Goal: Navigation & Orientation: Find specific page/section

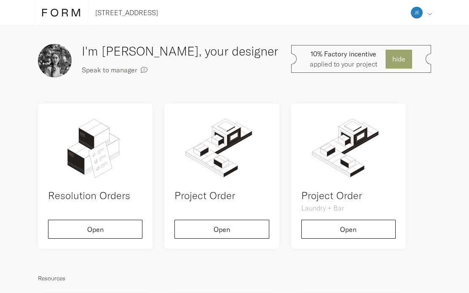
click at [430, 14] on icon at bounding box center [429, 14] width 4 height 2
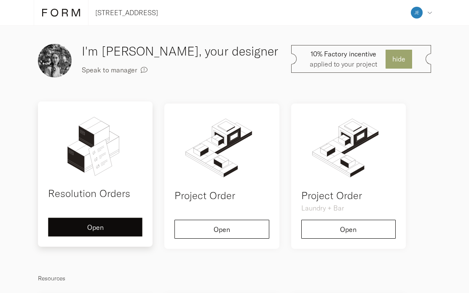
click at [101, 226] on div "Open" at bounding box center [95, 227] width 80 height 7
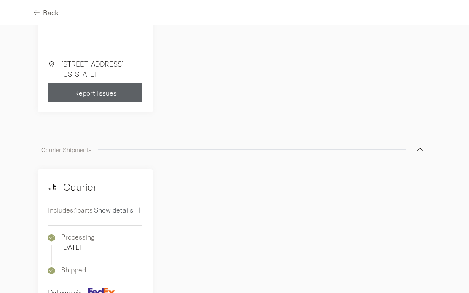
scroll to position [675, 0]
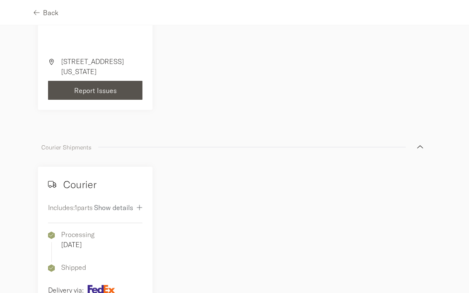
click at [94, 94] on span "Report Issues" at bounding box center [95, 90] width 43 height 7
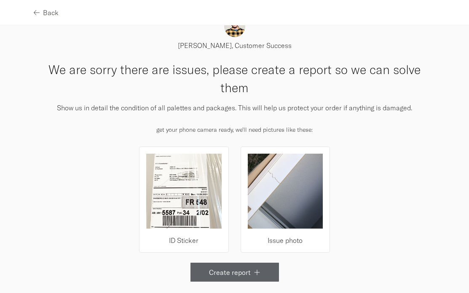
scroll to position [36, 0]
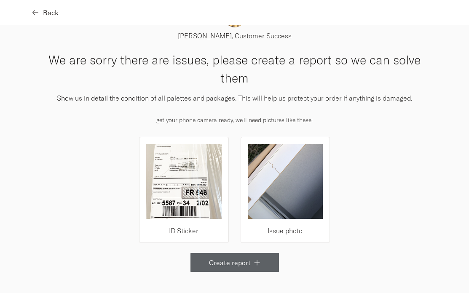
click at [43, 13] on div "Back" at bounding box center [46, 12] width 25 height 7
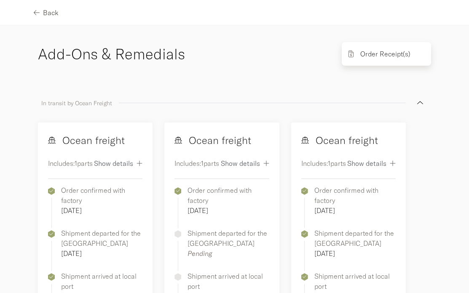
click at [395, 55] on p "Order Receipt(s)" at bounding box center [385, 54] width 50 height 10
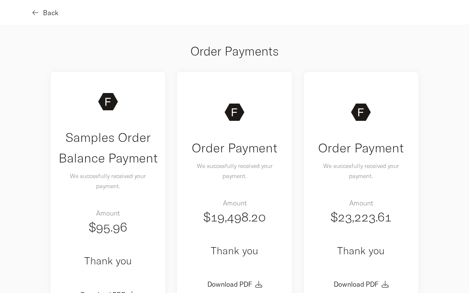
click at [49, 13] on span "Back" at bounding box center [51, 12] width 16 height 7
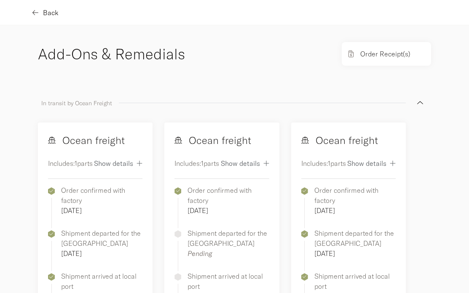
click at [51, 11] on span "Back" at bounding box center [51, 12] width 16 height 7
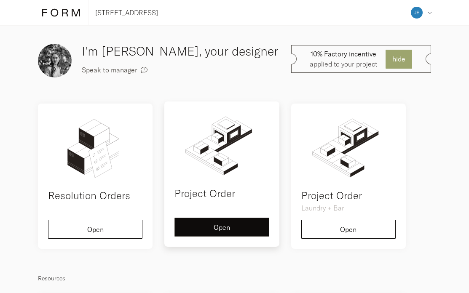
click at [234, 230] on div "Open" at bounding box center [222, 227] width 80 height 7
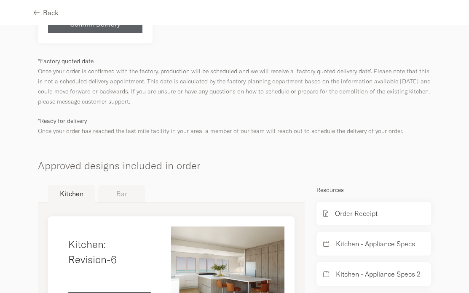
scroll to position [500, 0]
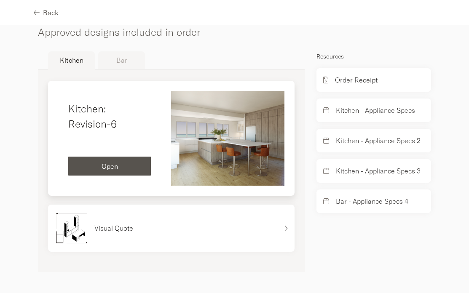
click at [122, 169] on div "Open" at bounding box center [109, 166] width 69 height 7
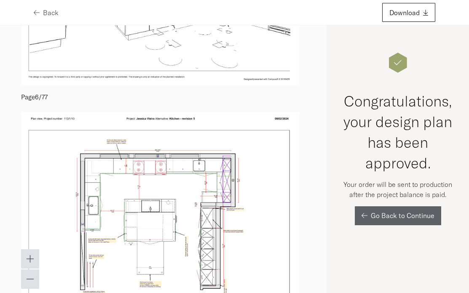
scroll to position [1234, 0]
